Goal: Task Accomplishment & Management: Use online tool/utility

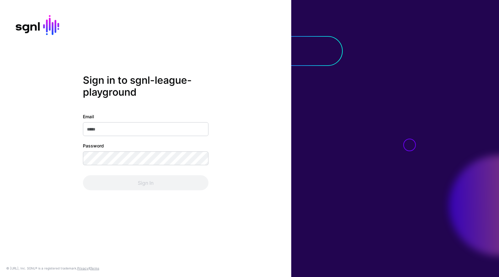
type input "**********"
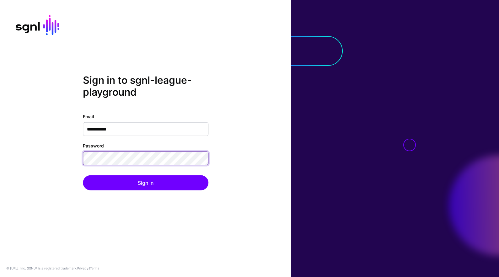
click at [83, 176] on button "Sign In" at bounding box center [146, 183] width 126 height 15
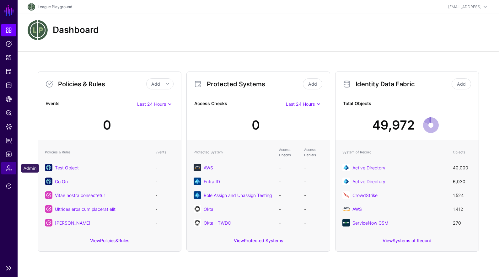
click at [9, 169] on span "Admin" at bounding box center [9, 168] width 6 height 6
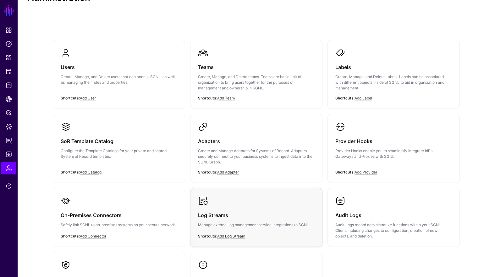
scroll to position [73, 0]
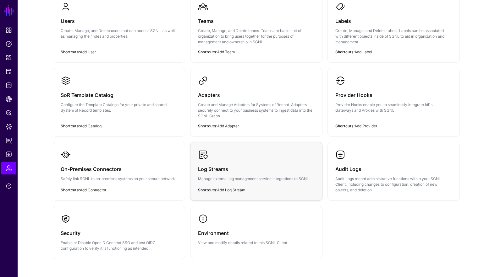
click at [288, 152] on link "Log Streams Manage external log management service integrations to SGNL." at bounding box center [256, 170] width 132 height 57
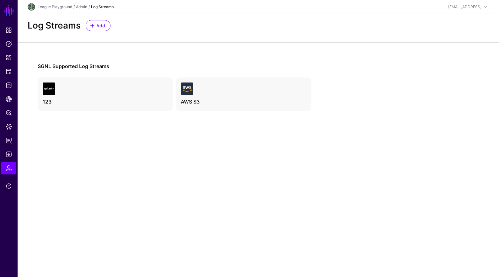
click at [80, 24] on h2 "Log Streams" at bounding box center [54, 25] width 53 height 11
click at [88, 24] on link "Add" at bounding box center [98, 25] width 25 height 11
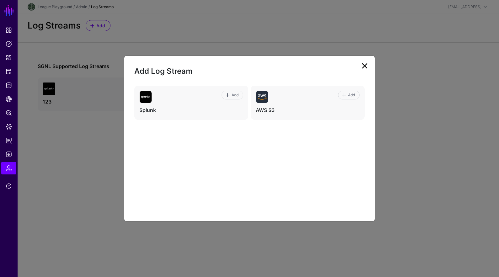
click at [361, 66] on link at bounding box center [365, 66] width 10 height 10
